Goal: Information Seeking & Learning: Learn about a topic

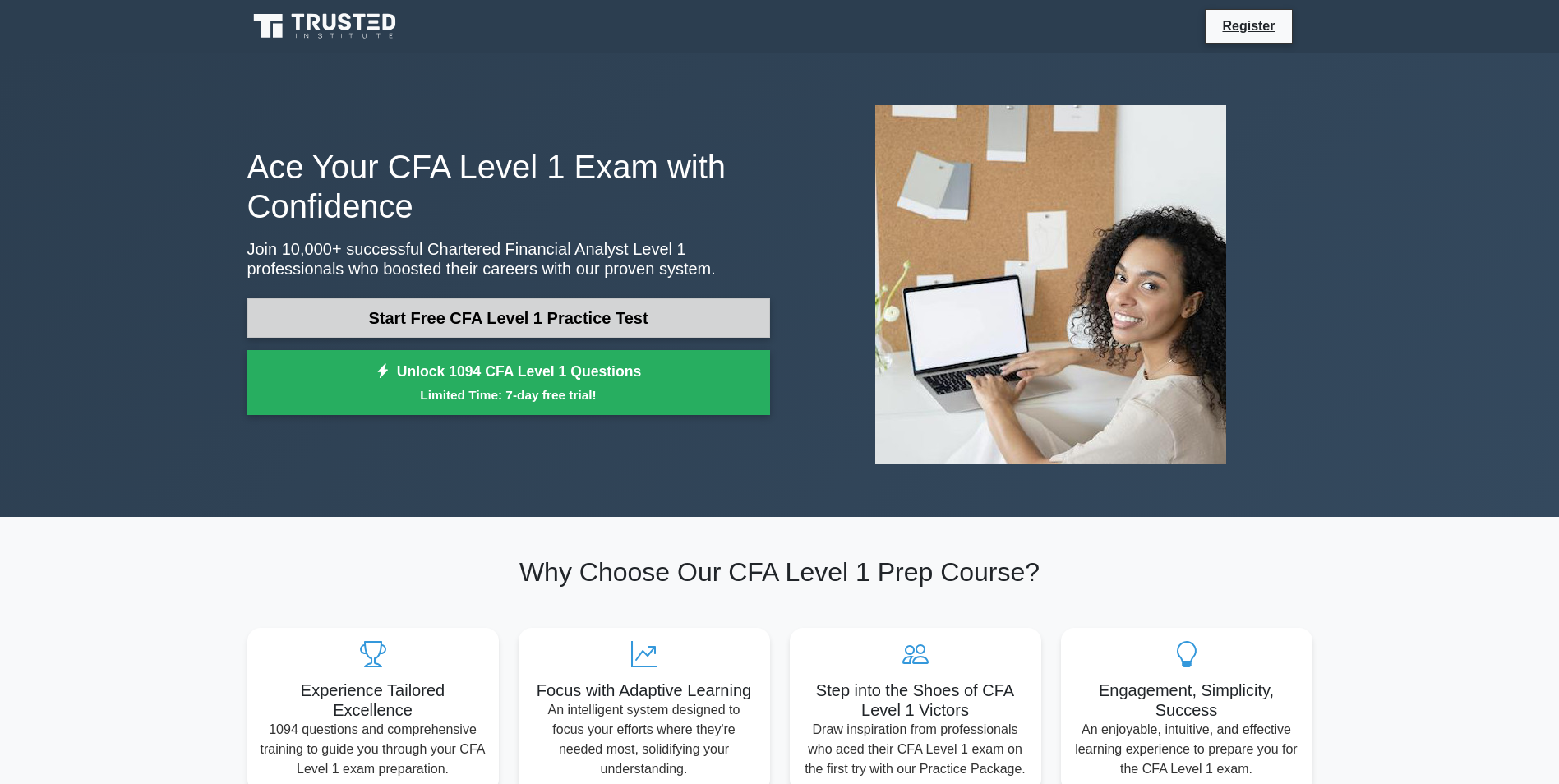
click at [683, 323] on link "Start Free CFA Level 1 Practice Test" at bounding box center [509, 317] width 522 height 40
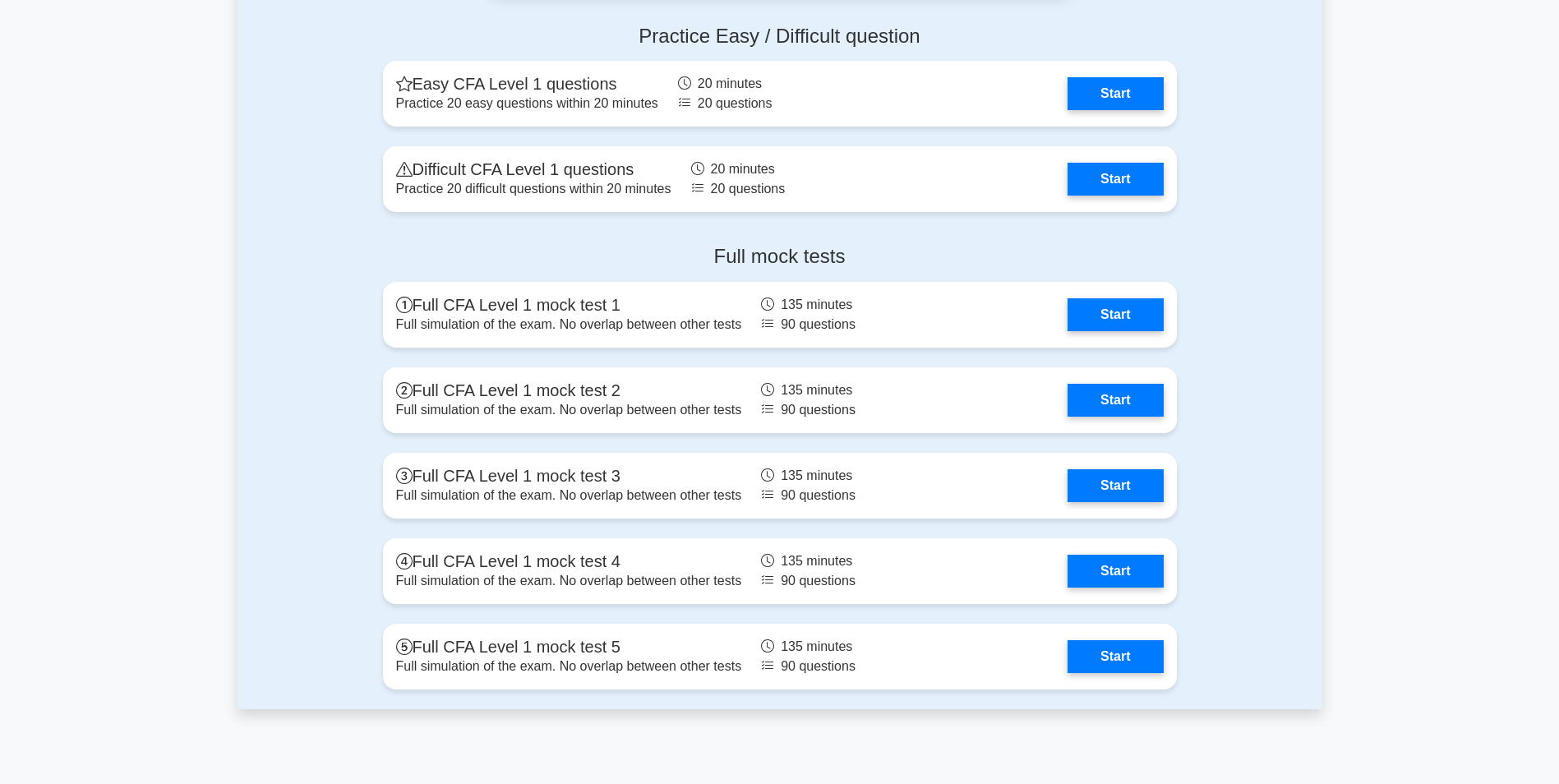
scroll to position [2136, 0]
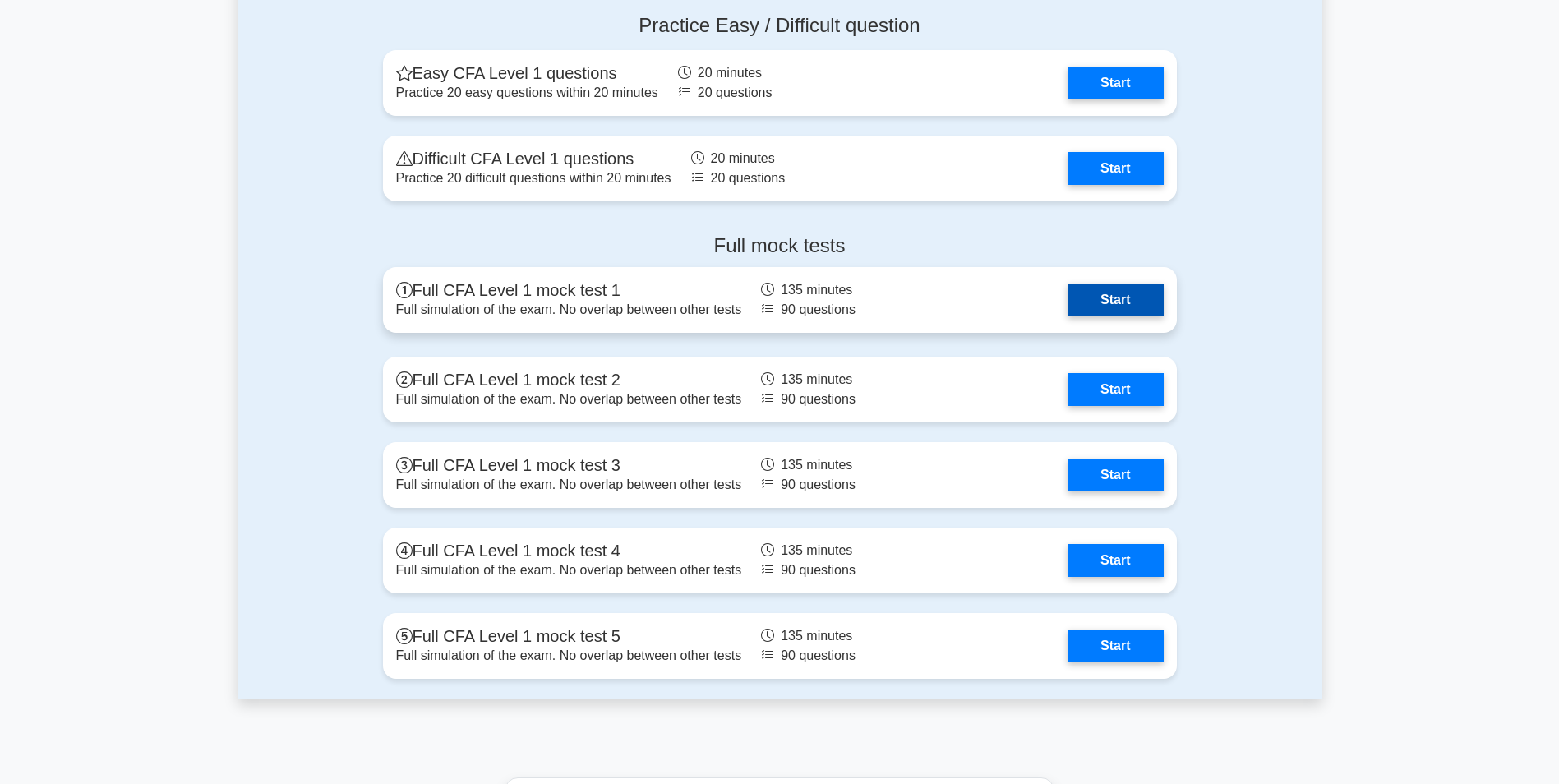
click at [1100, 304] on link "Start" at bounding box center [1114, 299] width 96 height 32
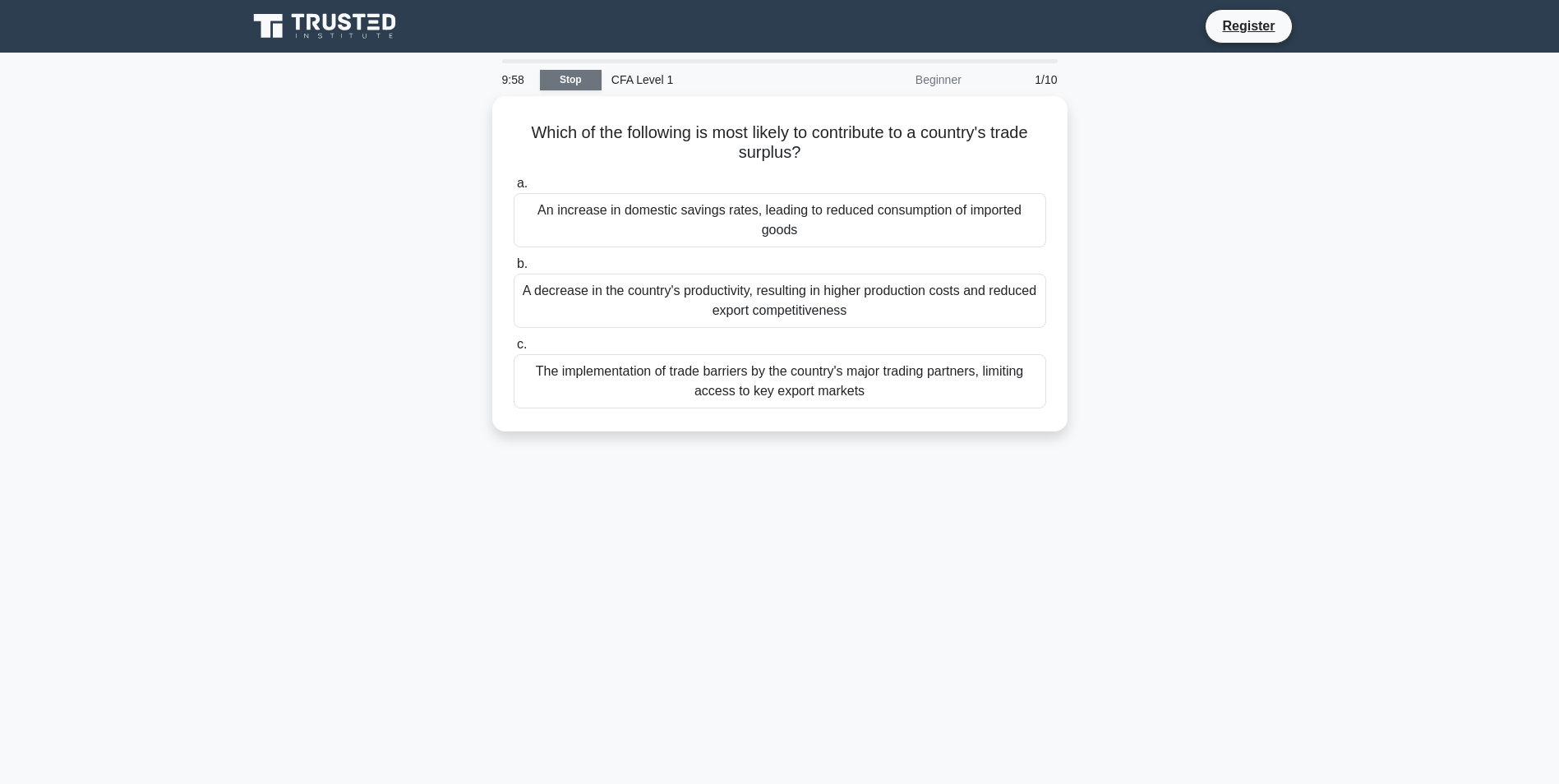
click at [543, 83] on link "Stop" at bounding box center [571, 80] width 61 height 20
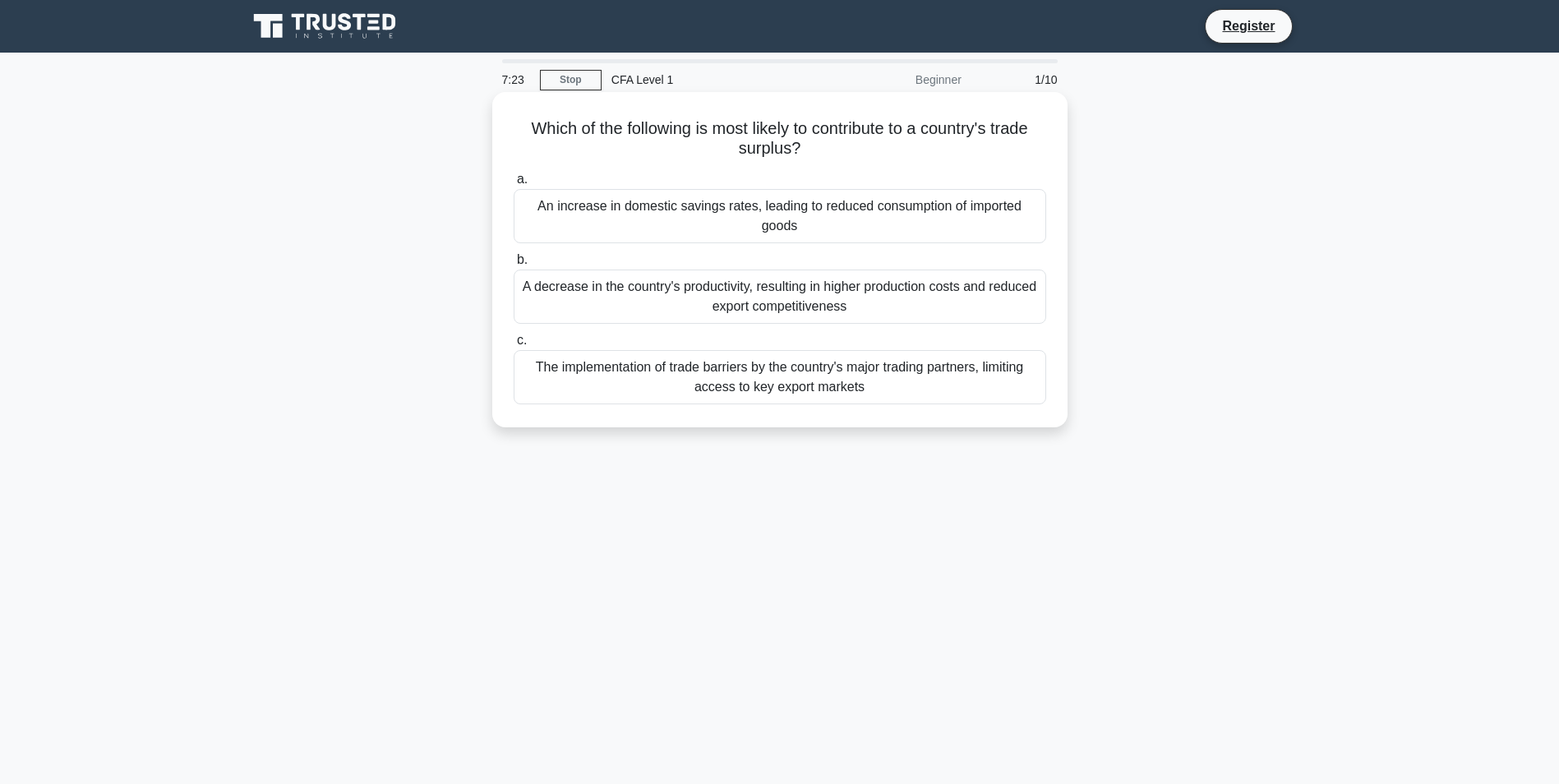
click at [658, 305] on div "A decrease in the country's productivity, resulting in higher production costs …" at bounding box center [780, 296] width 533 height 54
click at [513, 265] on input "b. A decrease in the country's productivity, resulting in higher production cos…" at bounding box center [513, 260] width 0 height 11
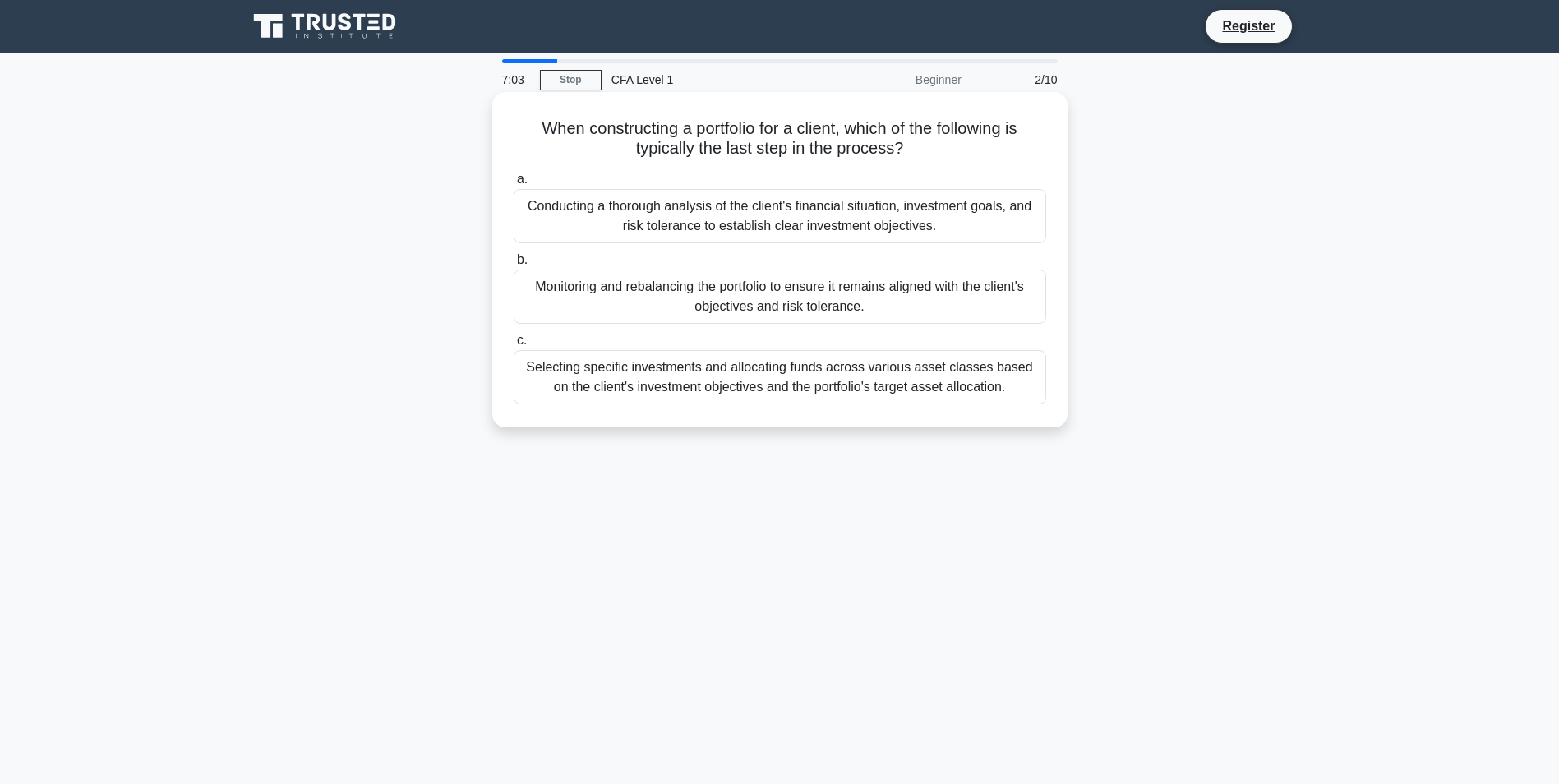
click at [647, 298] on div "Monitoring and rebalancing the portfolio to ensure it remains aligned with the …" at bounding box center [780, 296] width 533 height 54
click at [513, 265] on input "b. Monitoring and rebalancing the portfolio to ensure it remains aligned with t…" at bounding box center [513, 260] width 0 height 11
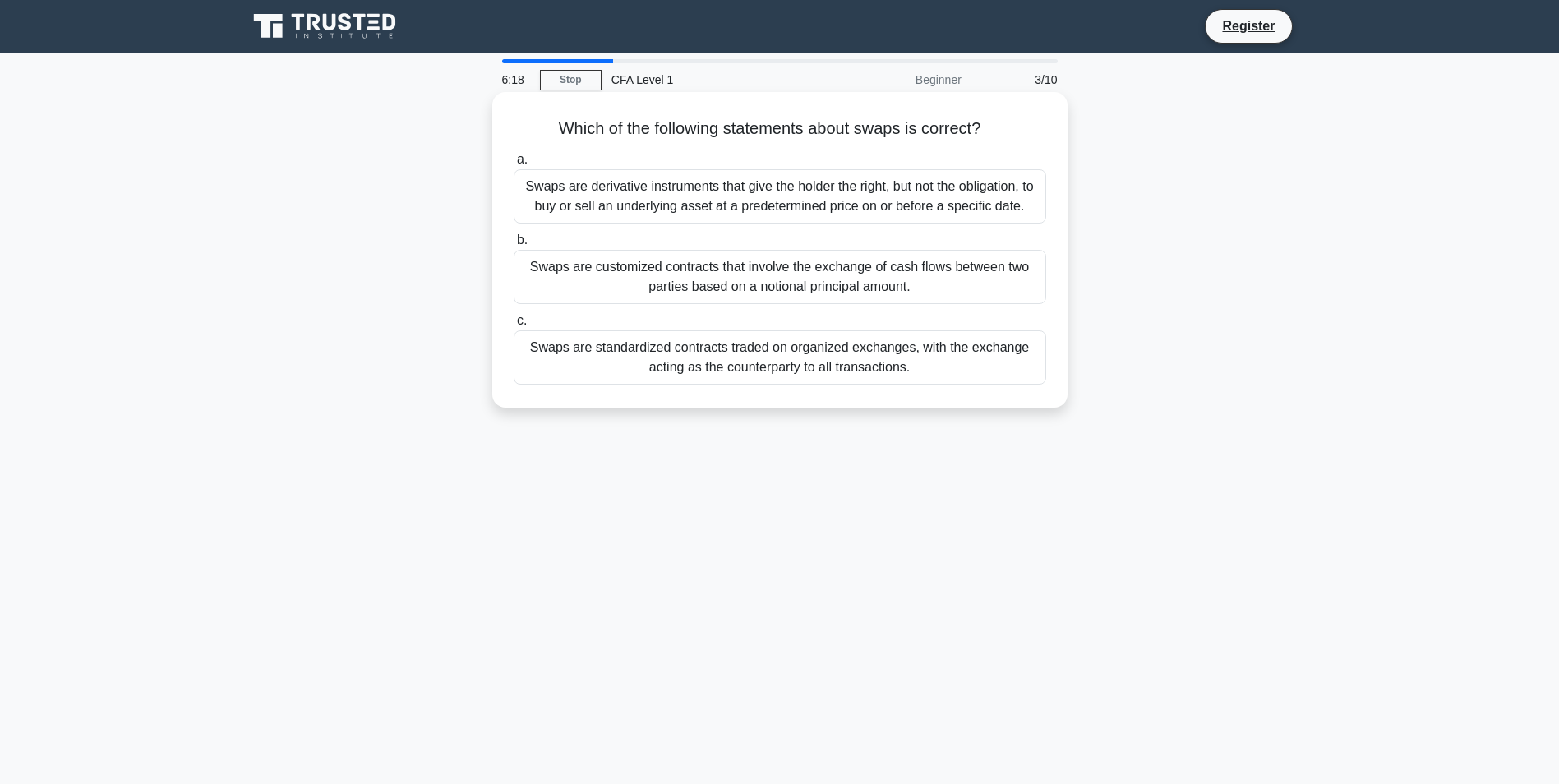
click at [806, 346] on div "Swaps are standardized contracts traded on organized exchanges, with the exchan…" at bounding box center [780, 357] width 533 height 54
click at [513, 327] on input "c. Swaps are standardized contracts traded on organized exchanges, with the exc…" at bounding box center [513, 321] width 0 height 11
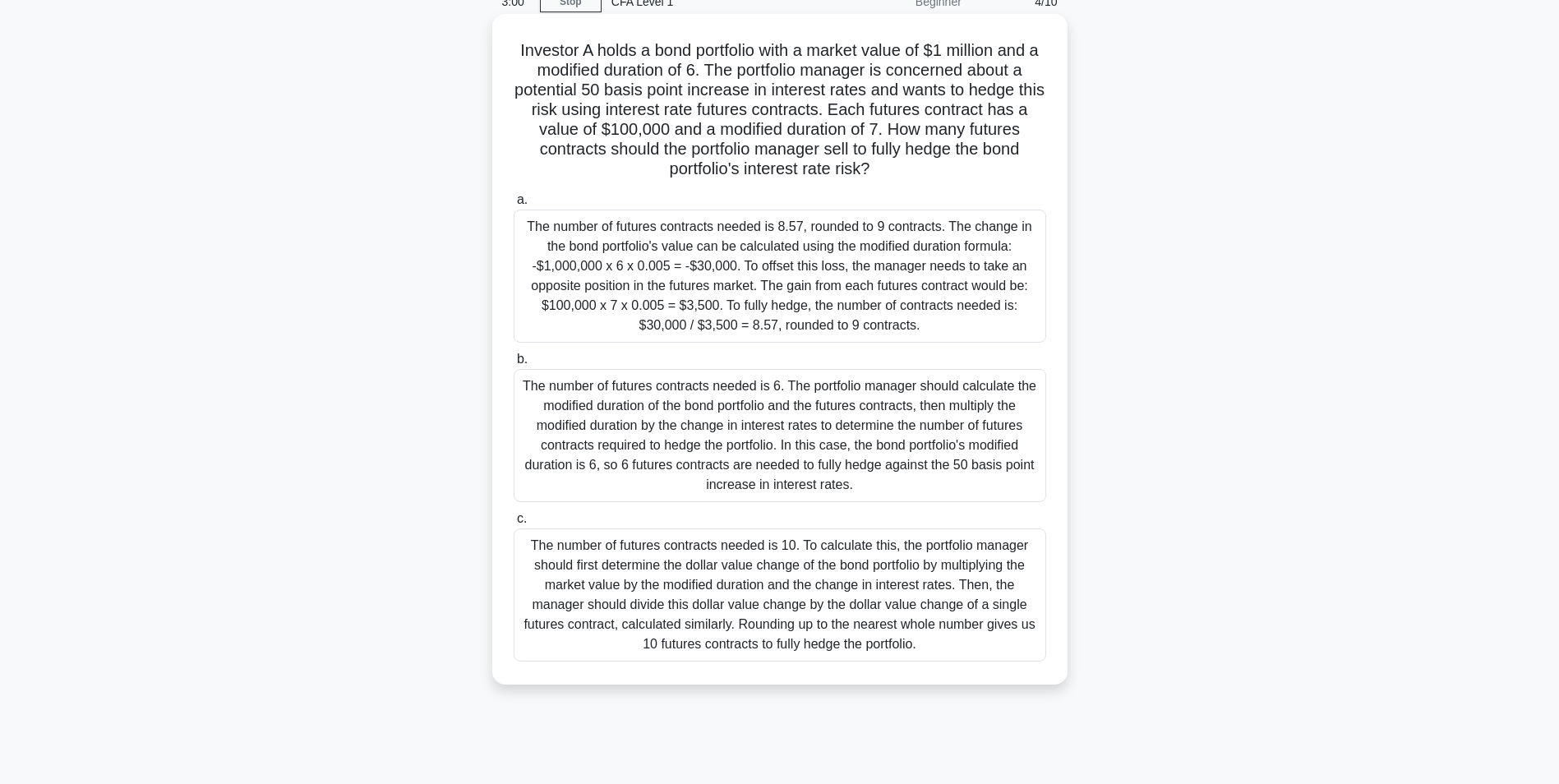
scroll to position [83, 0]
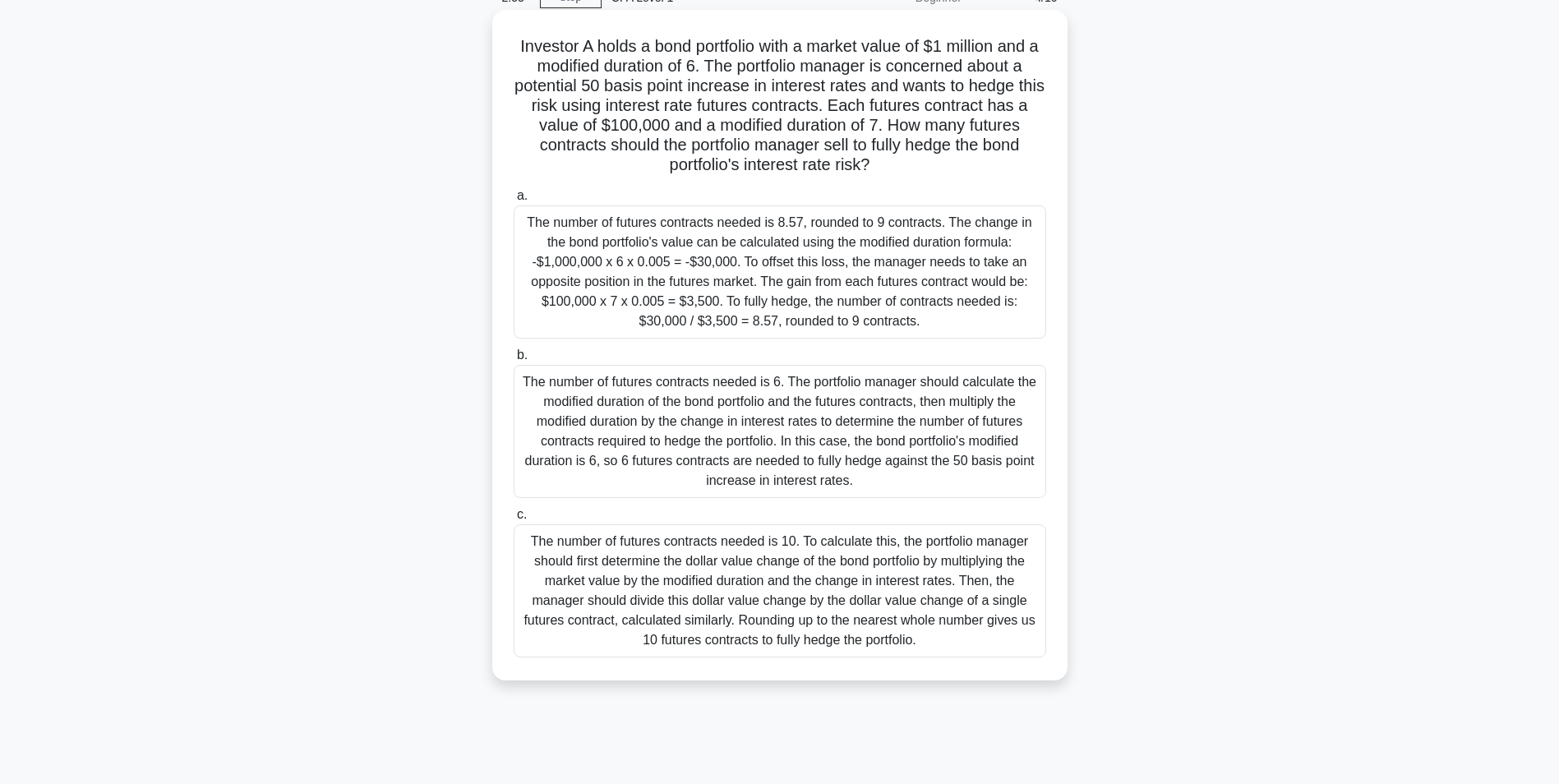
click at [933, 297] on div "The number of futures contracts needed is 8.57, rounded to 9 contracts. The cha…" at bounding box center [780, 271] width 533 height 133
click at [513, 201] on input "a. The number of futures contracts needed is 8.57, rounded to 9 contracts. The …" at bounding box center [513, 196] width 0 height 11
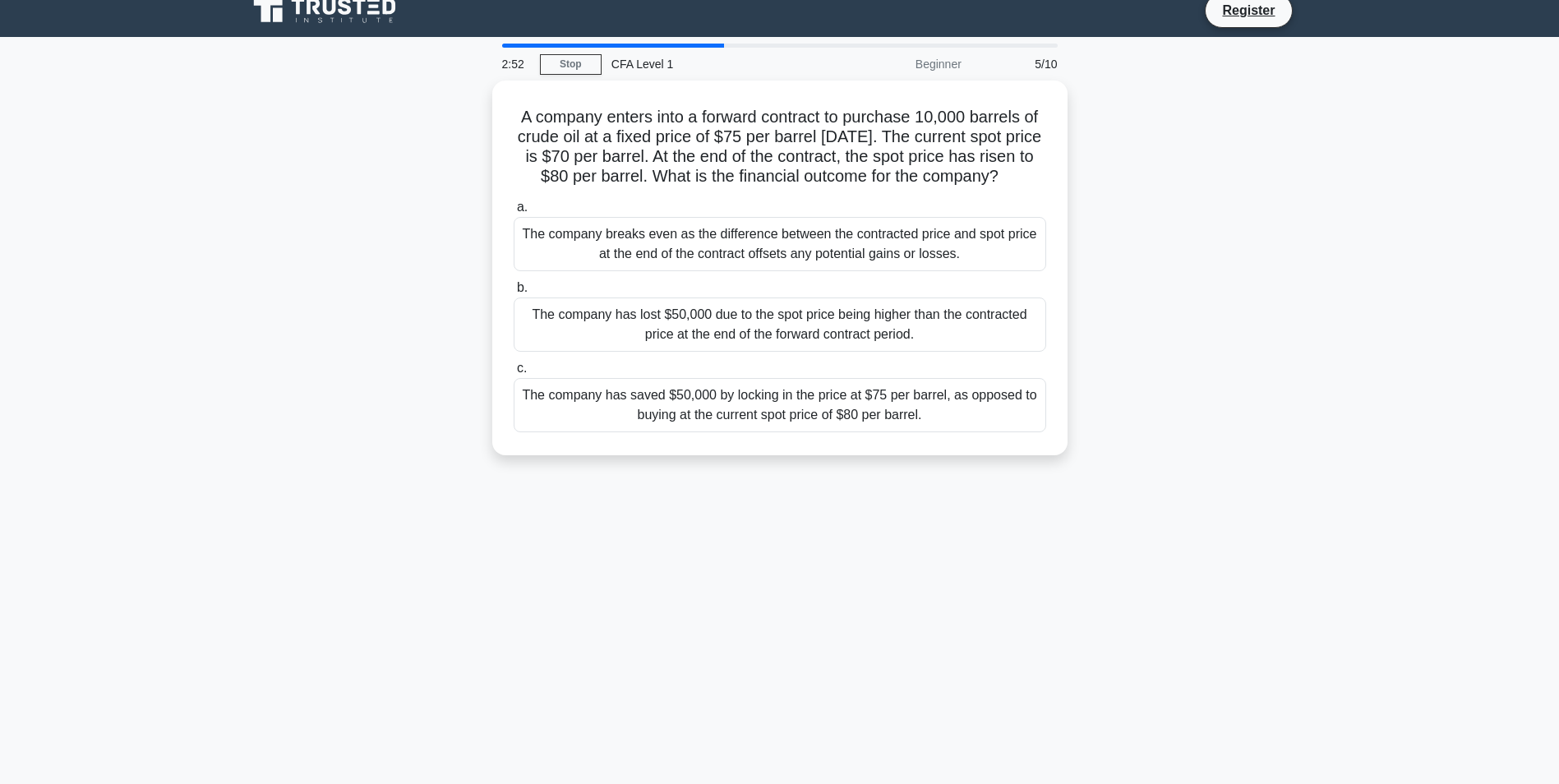
scroll to position [0, 0]
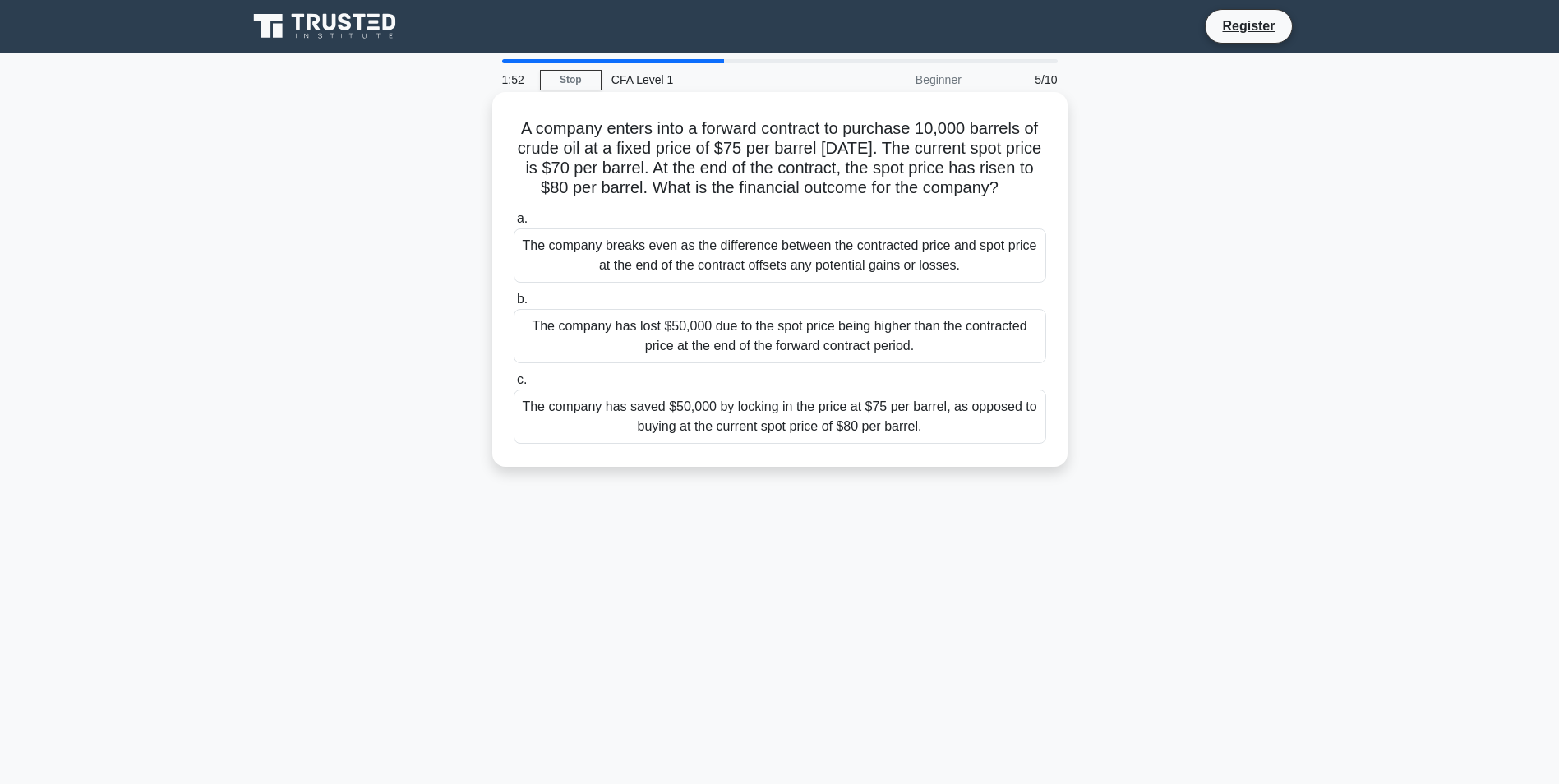
click at [896, 437] on div "The company has saved $50,000 by locking in the price at $75 per barrel, as opp…" at bounding box center [780, 417] width 533 height 54
click at [513, 385] on input "c. The company has saved $50,000 by locking in the price at $75 per barrel, as …" at bounding box center [513, 380] width 0 height 11
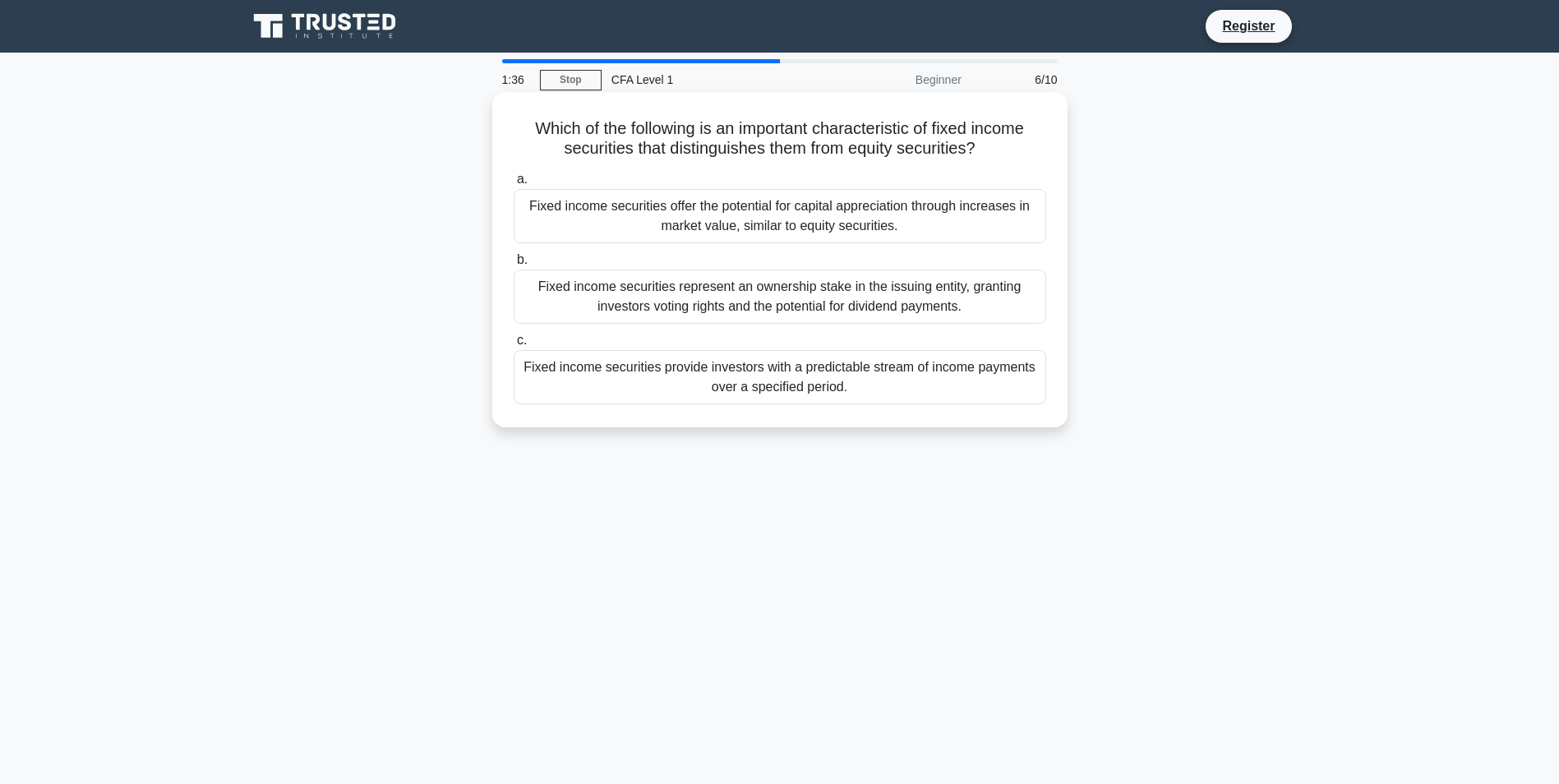
click at [1011, 384] on div "Fixed income securities provide investors with a predictable stream of income p…" at bounding box center [780, 377] width 533 height 54
click at [513, 346] on input "c. Fixed income securities provide investors with a predictable stream of incom…" at bounding box center [513, 341] width 0 height 11
click at [972, 222] on div "Futures prices are higher than the underlying spot prices, and the futures pric…" at bounding box center [780, 216] width 533 height 54
click at [513, 185] on input "a. Futures prices are higher than the underlying spot prices, and the futures p…" at bounding box center [513, 180] width 0 height 11
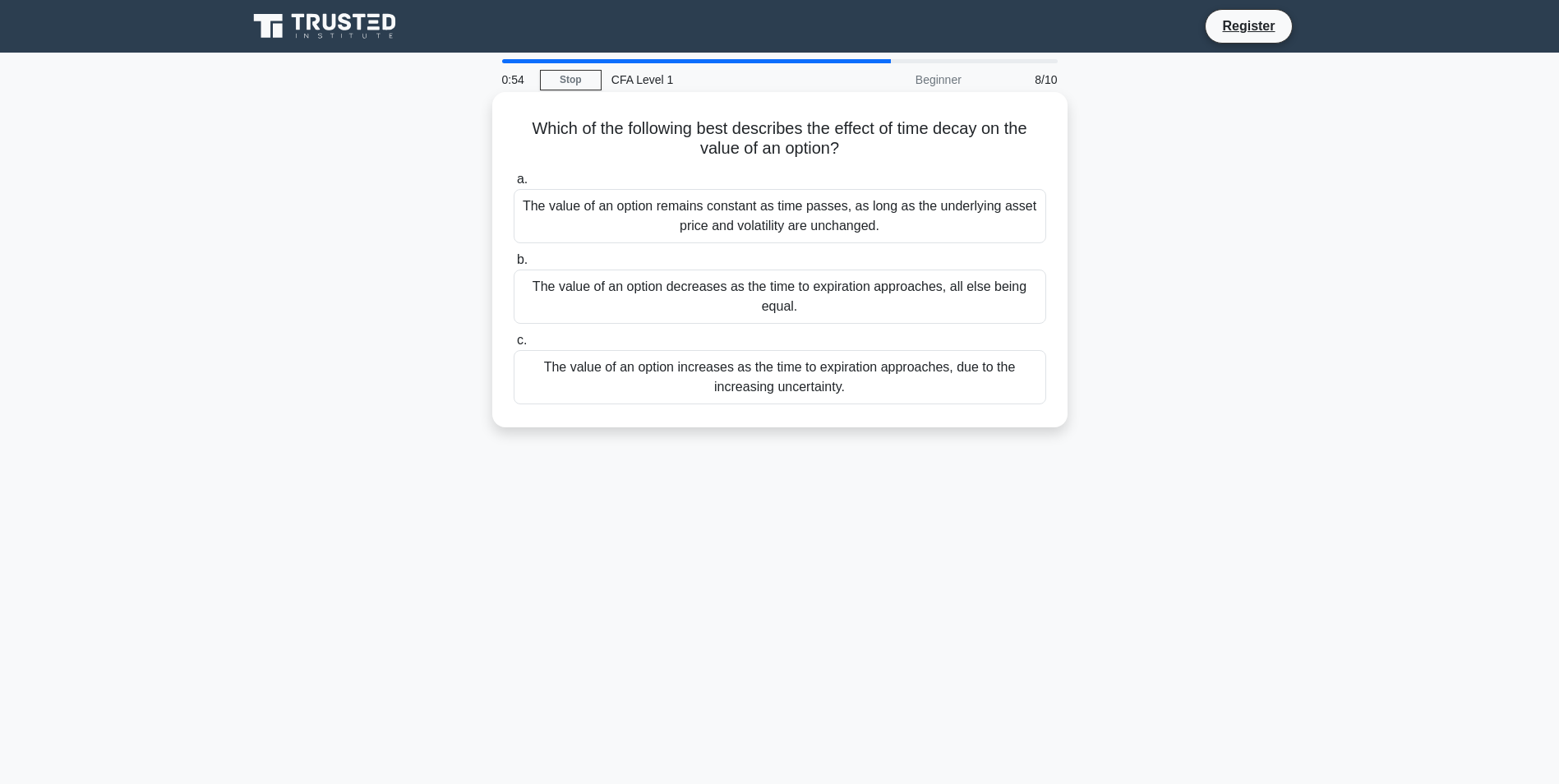
click at [853, 291] on div "The value of an option decreases as the time to expiration approaches, all else…" at bounding box center [780, 296] width 533 height 54
click at [513, 265] on input "b. The value of an option decreases as the time to expiration approaches, all e…" at bounding box center [513, 260] width 0 height 11
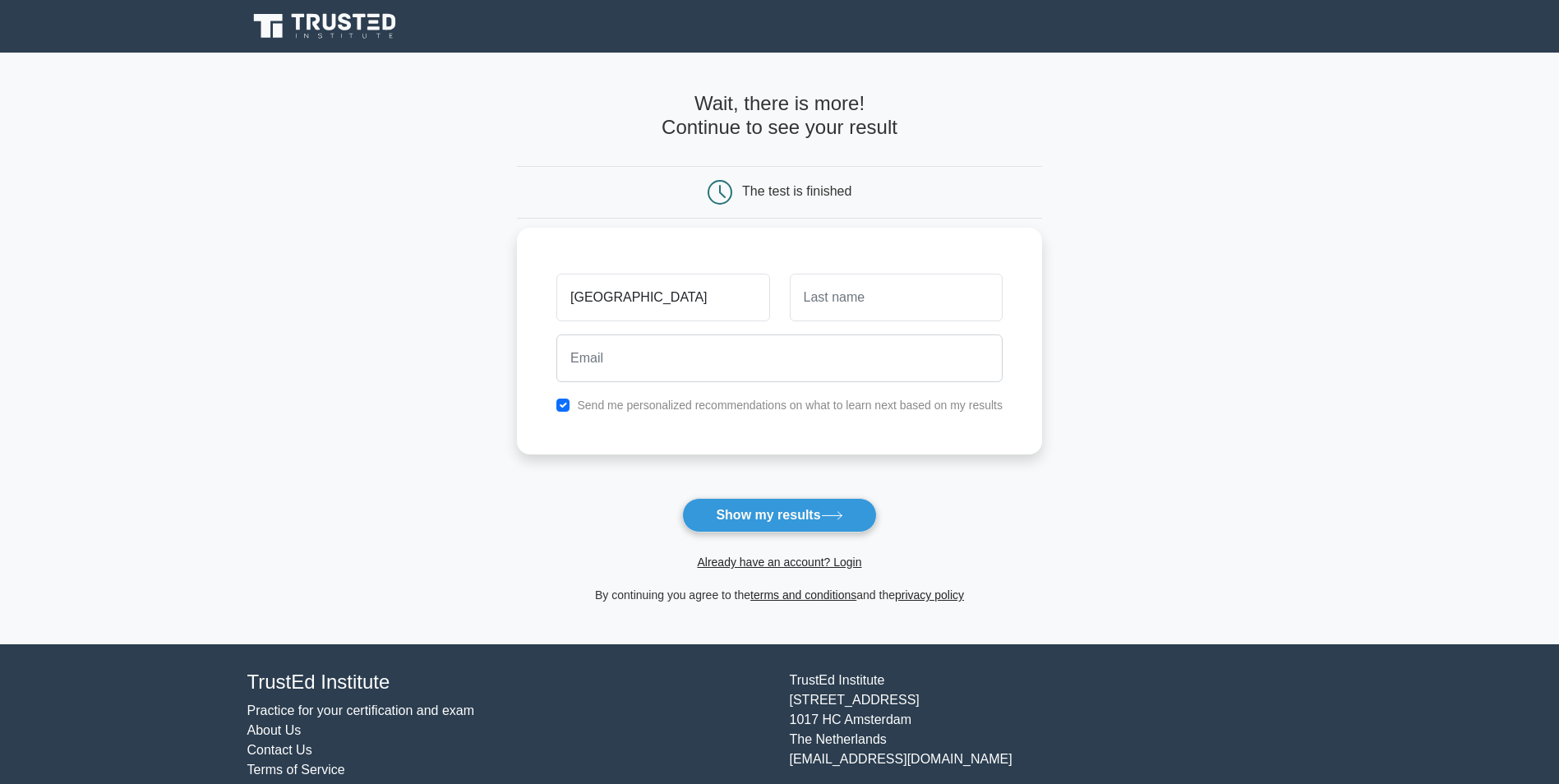
type input "[GEOGRAPHIC_DATA]"
click at [868, 286] on input "text" at bounding box center [895, 297] width 213 height 47
type input "V"
click at [705, 360] on input "email" at bounding box center [779, 357] width 446 height 47
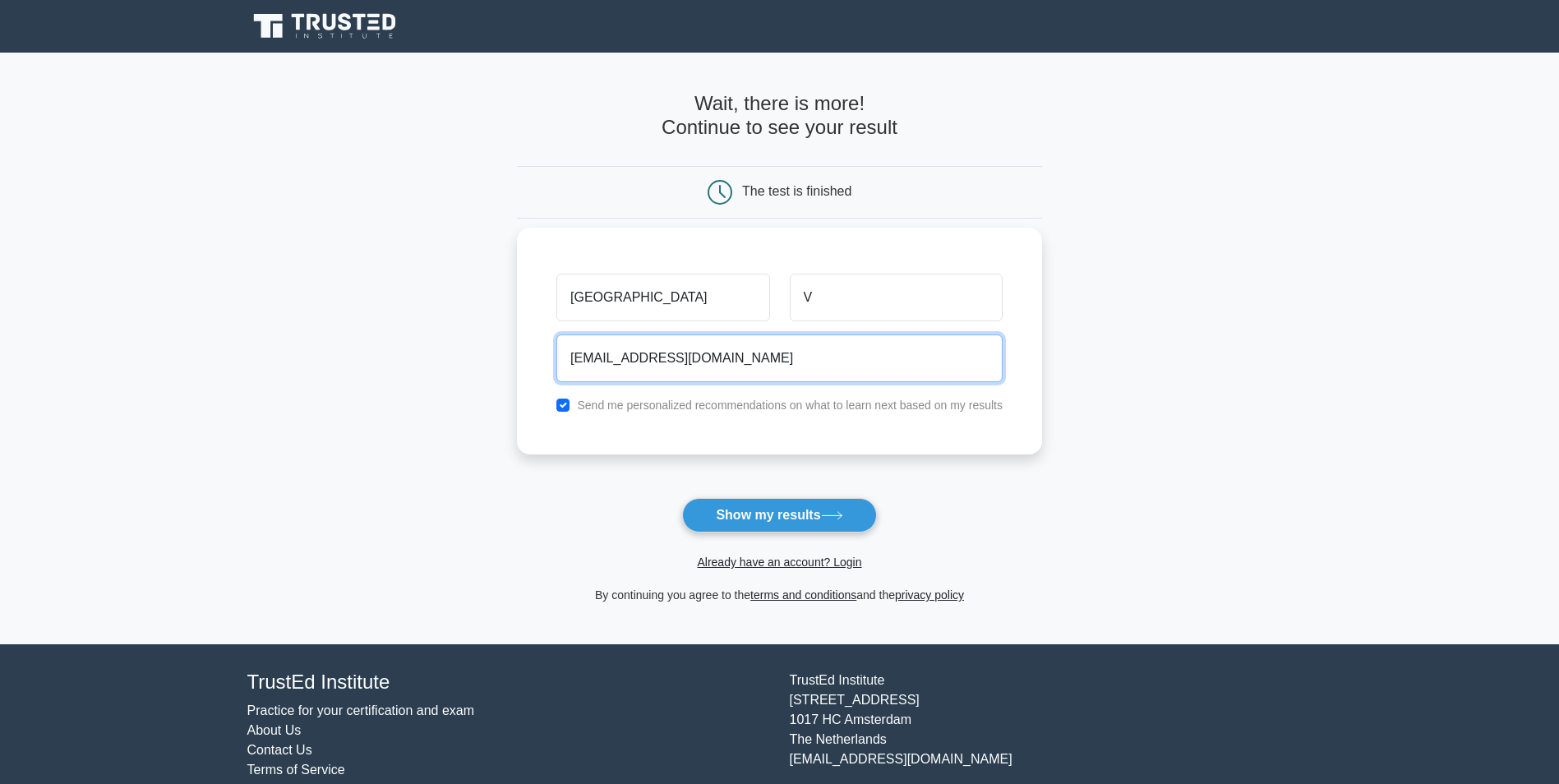
type input "srvictor02@gmail.com"
click at [627, 408] on label "Send me personalized recommendations on what to learn next based on my results" at bounding box center [790, 405] width 426 height 13
click at [560, 405] on input "checkbox" at bounding box center [562, 405] width 13 height 13
checkbox input "false"
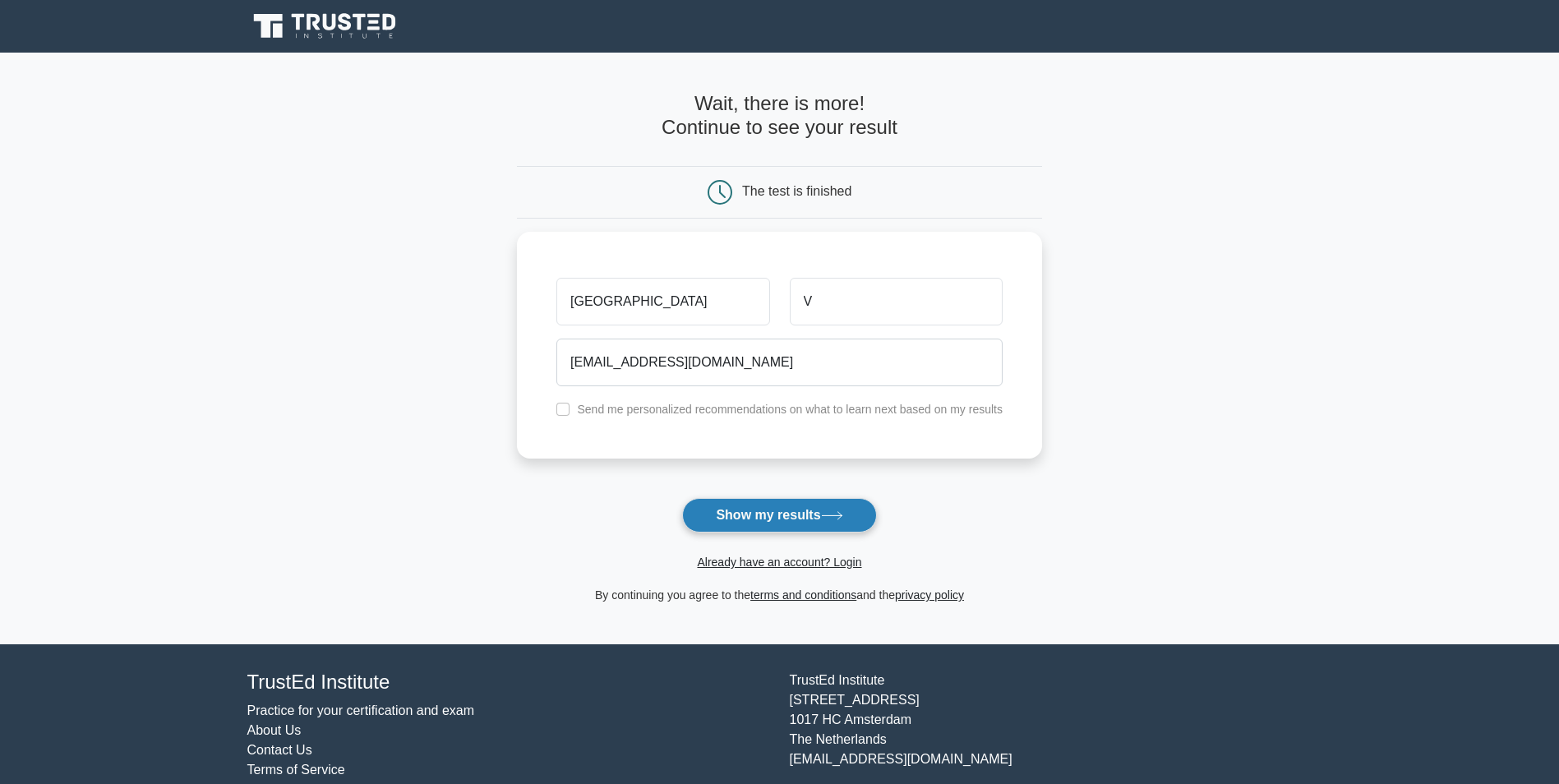
click at [752, 515] on button "Show my results" at bounding box center [779, 515] width 194 height 34
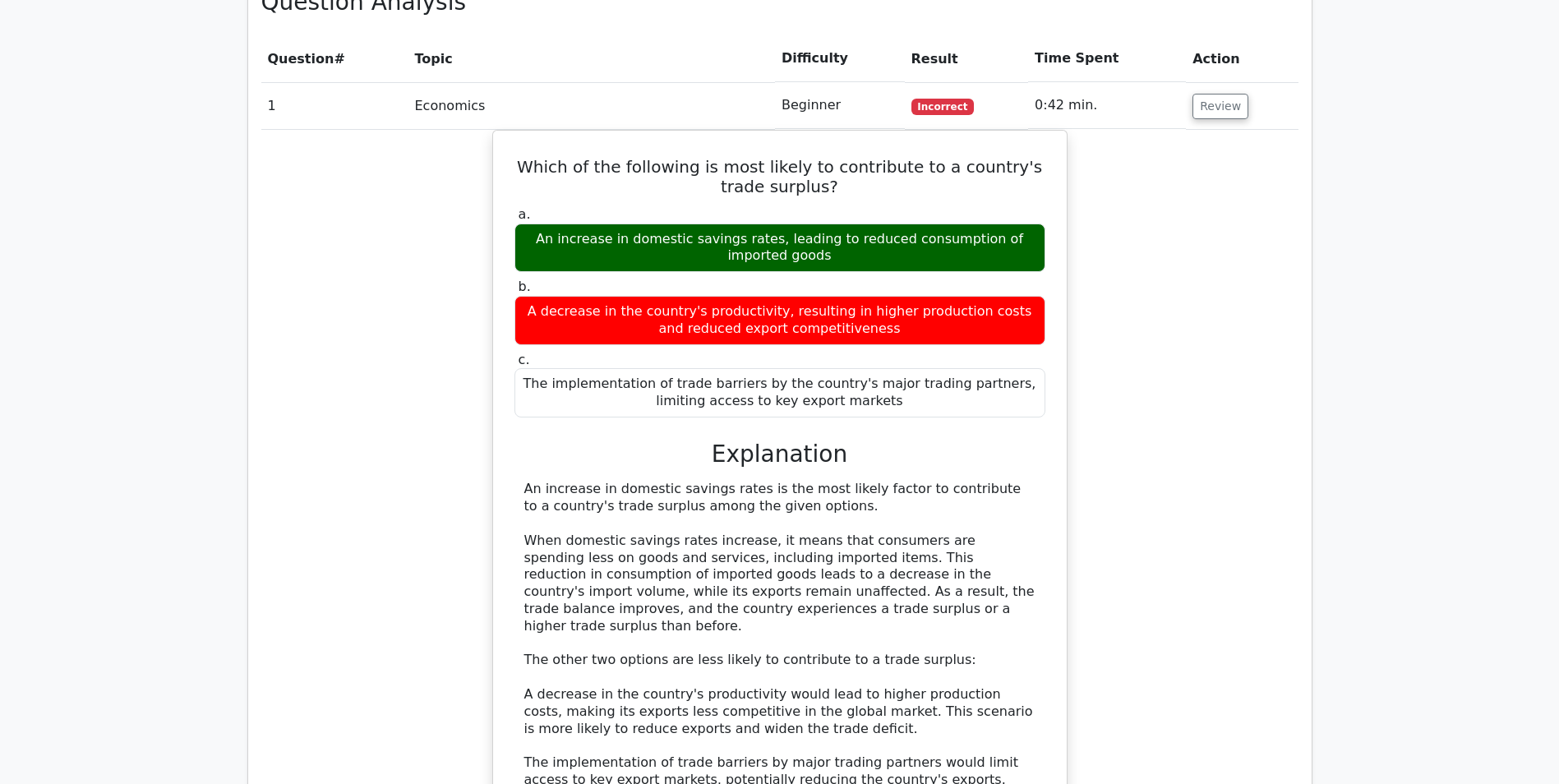
scroll to position [1643, 0]
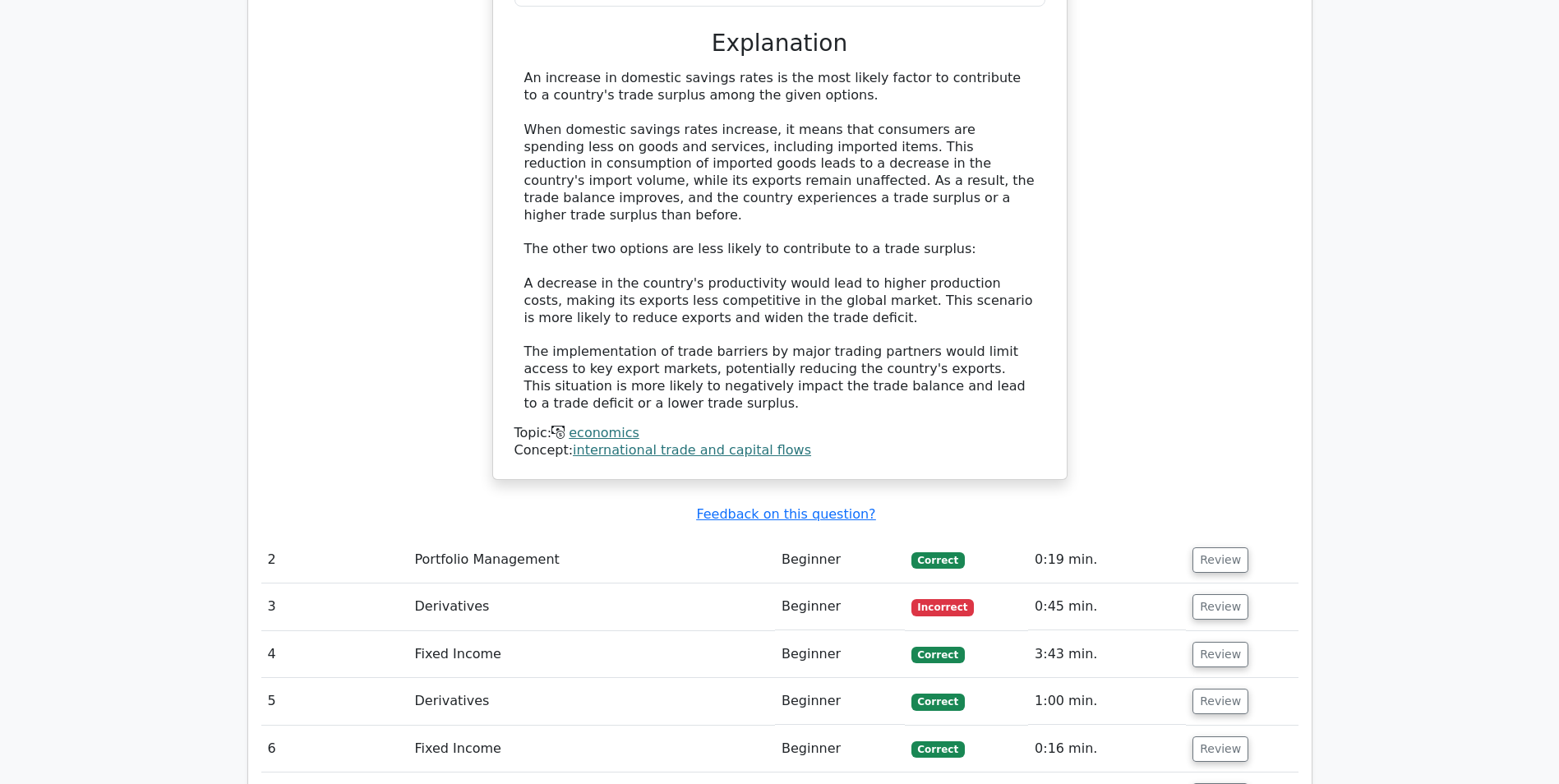
click at [695, 584] on td "Derivatives" at bounding box center [592, 607] width 367 height 46
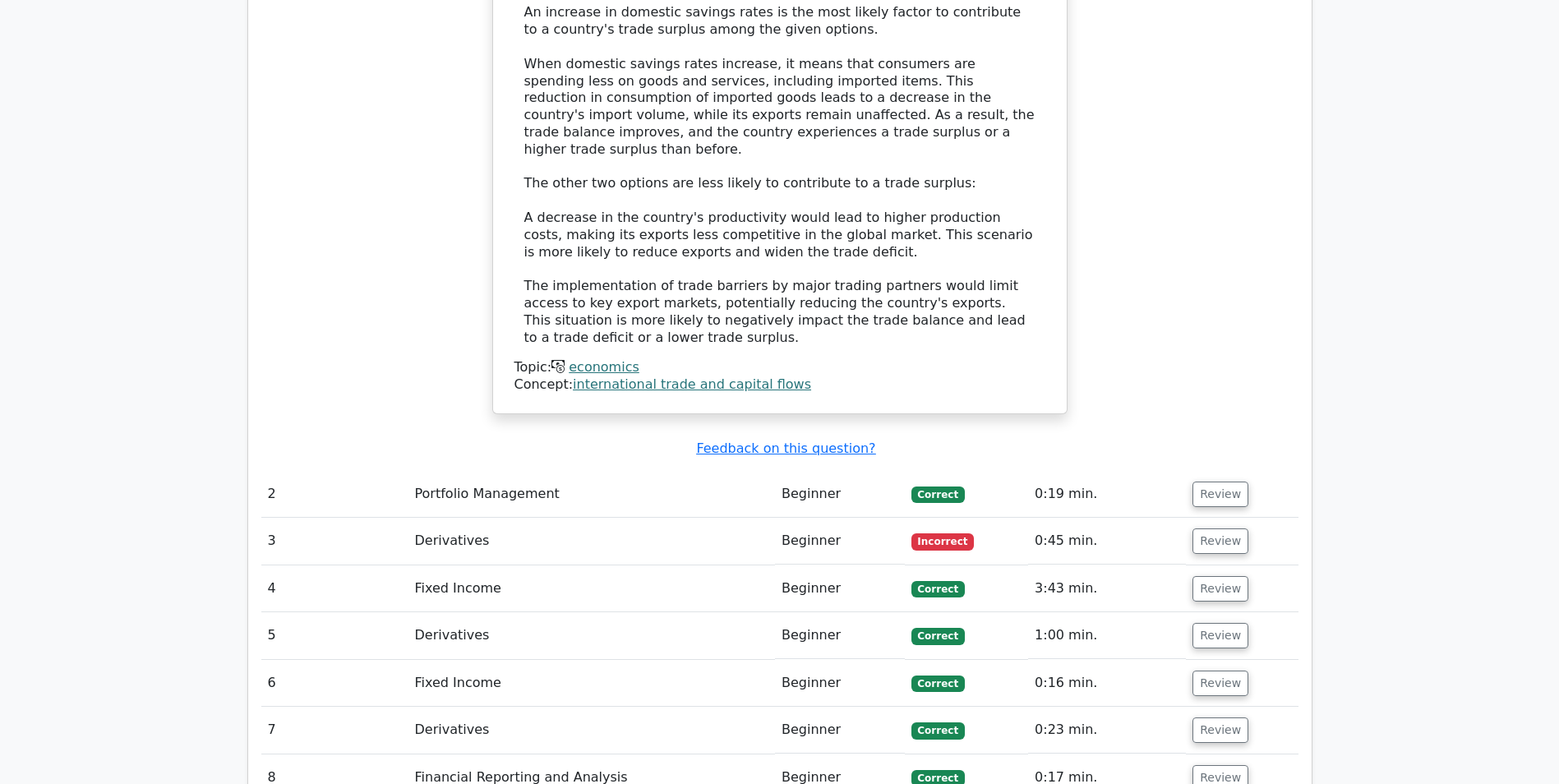
scroll to position [1972, 0]
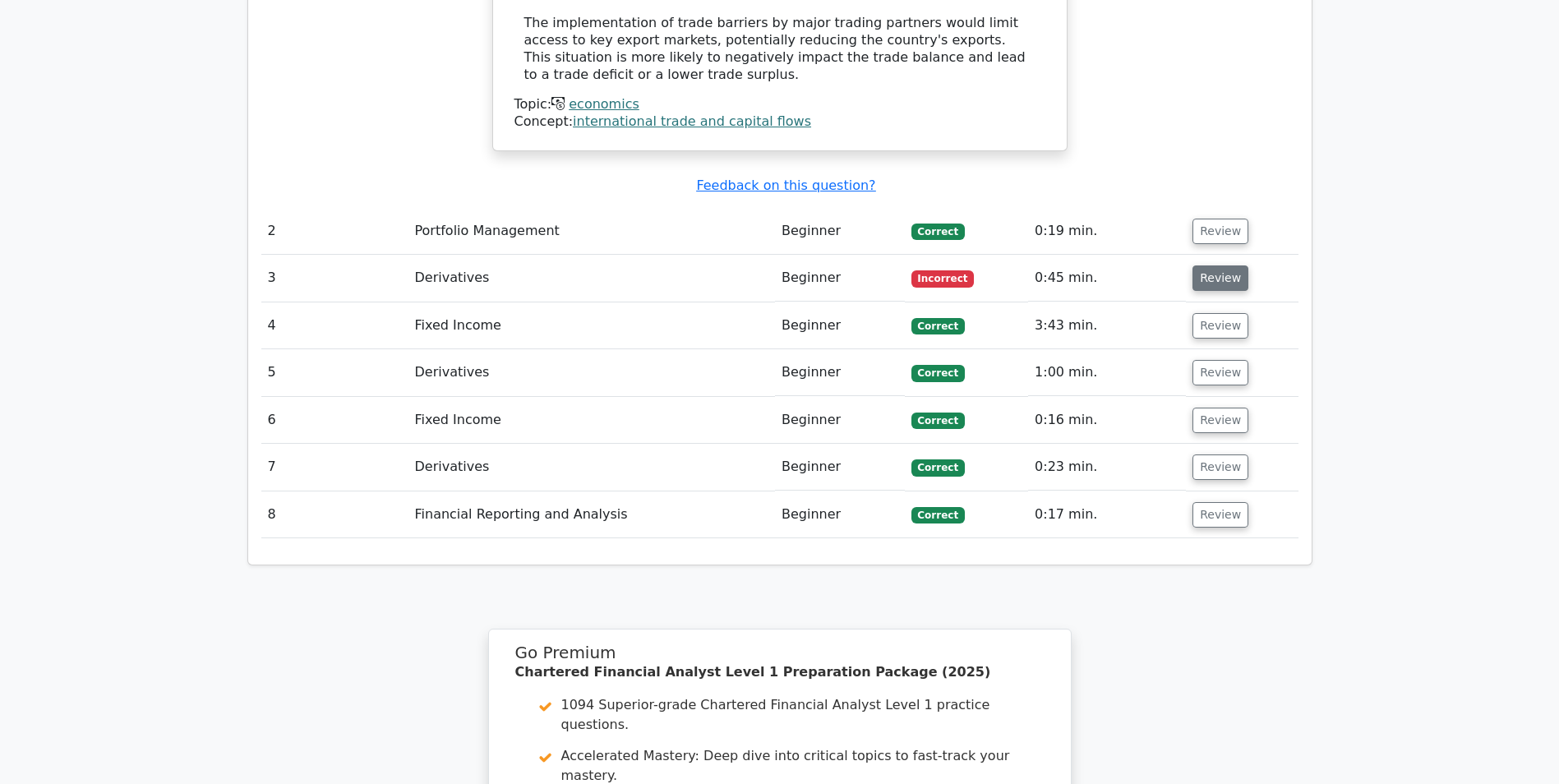
click at [1216, 265] on button "Review" at bounding box center [1220, 277] width 56 height 25
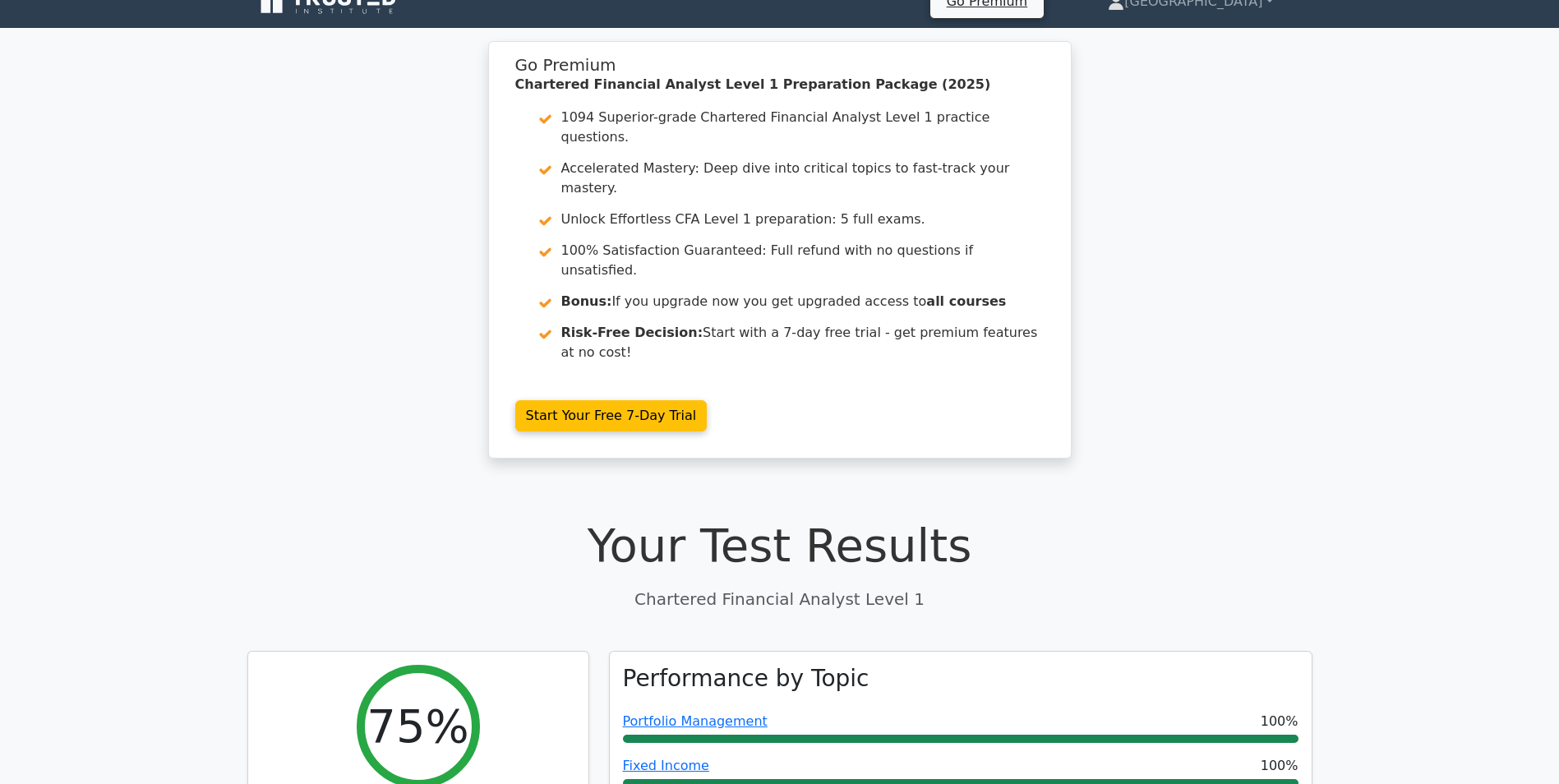
scroll to position [0, 0]
